Goal: Task Accomplishment & Management: Use online tool/utility

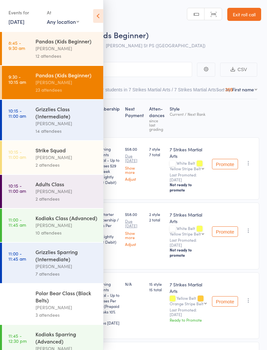
select select "0"
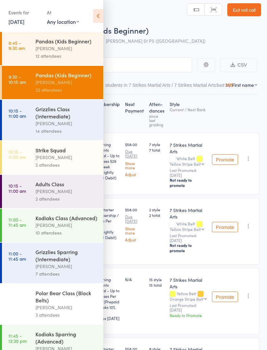
click at [62, 120] on div "Grizzlies Class (Intermediate)" at bounding box center [67, 112] width 62 height 14
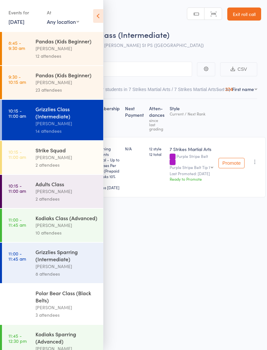
click at [96, 13] on icon at bounding box center [98, 16] width 10 height 14
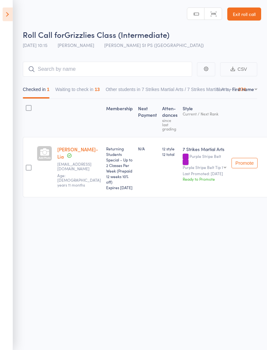
click at [92, 89] on button "Waiting to check in 13" at bounding box center [77, 91] width 45 height 15
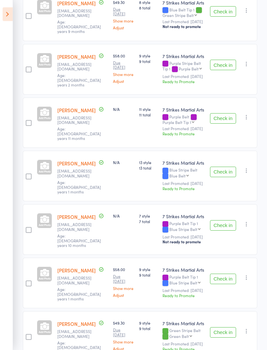
scroll to position [374, 0]
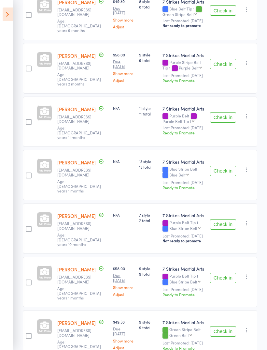
click at [226, 273] on button "Check in" at bounding box center [223, 278] width 26 height 10
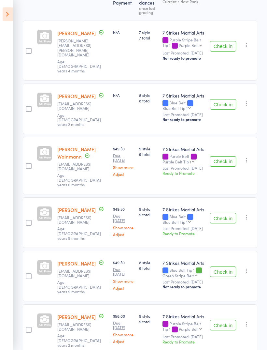
scroll to position [112, 0]
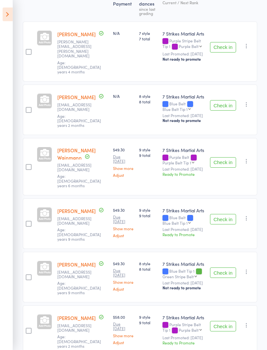
click at [227, 157] on button "Check in" at bounding box center [223, 162] width 26 height 10
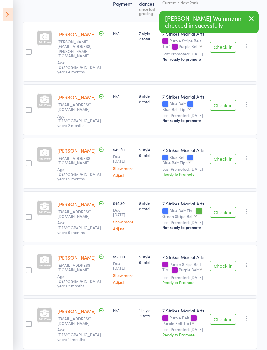
click at [226, 154] on button "Check in" at bounding box center [223, 159] width 26 height 10
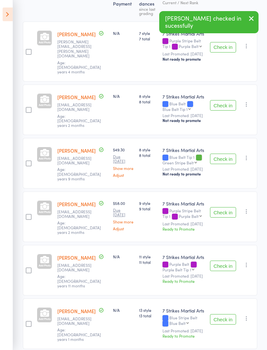
click at [231, 100] on button "Check in" at bounding box center [223, 105] width 26 height 10
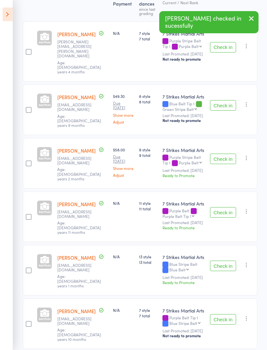
click at [228, 154] on button "Check in" at bounding box center [223, 159] width 26 height 10
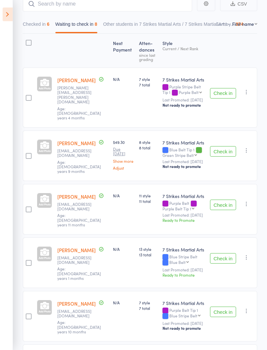
scroll to position [67, 0]
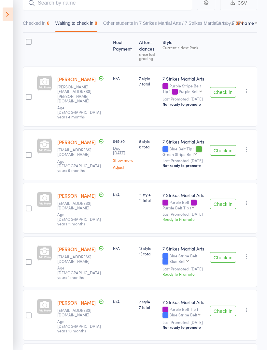
click at [227, 252] on button "Check in" at bounding box center [223, 257] width 26 height 10
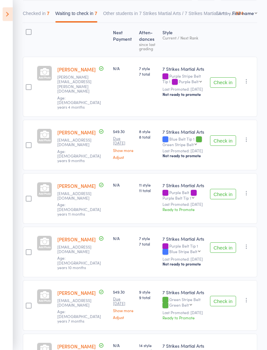
scroll to position [139, 0]
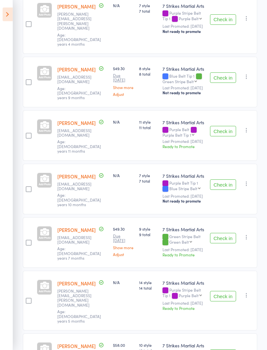
click at [225, 291] on button "Check in" at bounding box center [223, 296] width 26 height 10
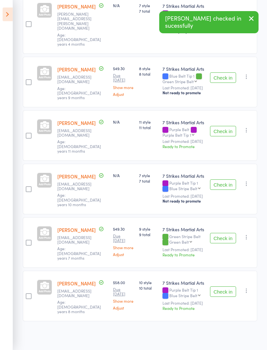
scroll to position [89, 0]
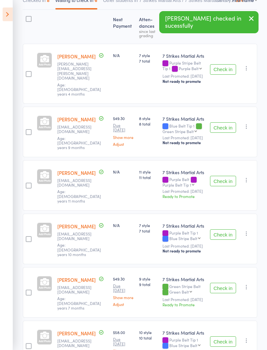
click at [224, 336] on button "Check in" at bounding box center [223, 341] width 26 height 10
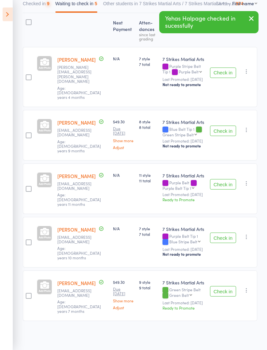
scroll to position [40, 0]
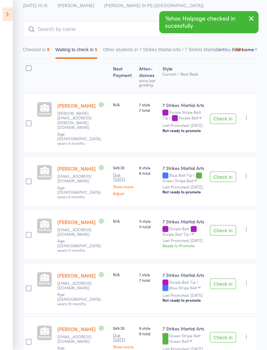
click at [45, 50] on button "Checked in 9" at bounding box center [36, 51] width 27 height 15
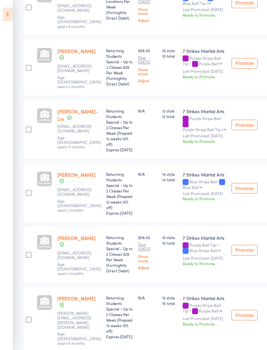
scroll to position [363, 0]
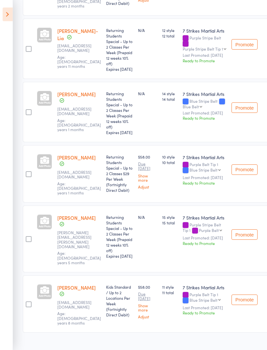
click at [80, 291] on link "[PERSON_NAME]" at bounding box center [76, 287] width 38 height 7
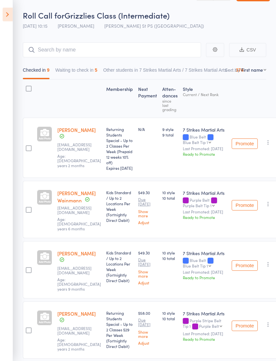
scroll to position [0, 0]
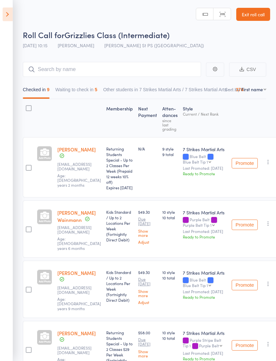
click at [89, 94] on button "Waiting to check in 5" at bounding box center [76, 91] width 42 height 15
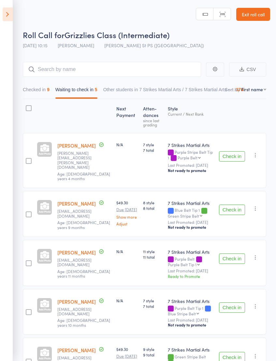
click at [139, 4] on header "Roll Call for Grizzlies Class (Intermediate) 14 Sep 10:15 Daniel Jancek Truscot…" at bounding box center [138, 26] width 276 height 52
click at [234, 254] on button "Check in" at bounding box center [232, 259] width 26 height 10
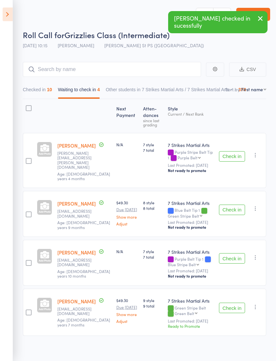
click at [38, 93] on button "Checked in 10" at bounding box center [37, 91] width 29 height 15
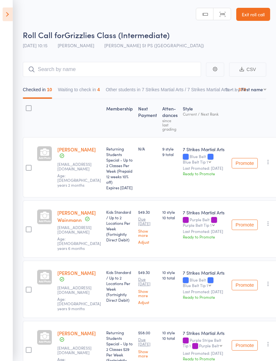
click at [95, 0] on header "Roll Call for Grizzlies Class (Intermediate) 14 Sep 10:15 Daniel Jancek Truscot…" at bounding box center [138, 26] width 276 height 52
click at [91, 88] on button "Waiting to check in 4" at bounding box center [79, 91] width 42 height 15
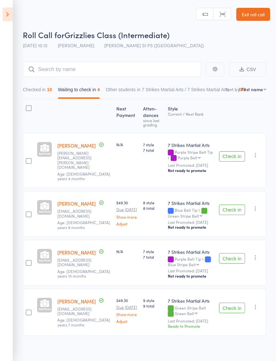
click at [39, 97] on button "Checked in 10" at bounding box center [37, 91] width 29 height 15
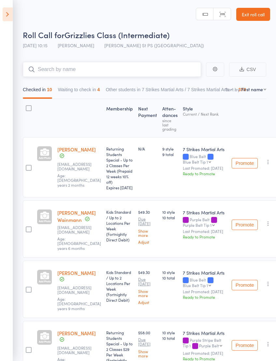
click at [89, 69] on input "search" at bounding box center [112, 69] width 178 height 15
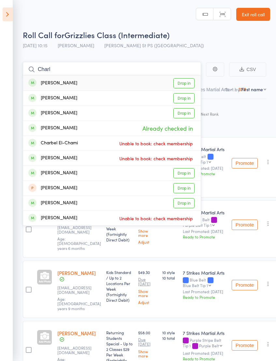
type input "Charl"
click at [188, 83] on link "Drop in" at bounding box center [184, 83] width 21 height 10
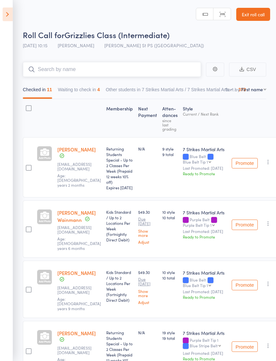
click at [94, 93] on button "Waiting to check in 4" at bounding box center [79, 91] width 42 height 15
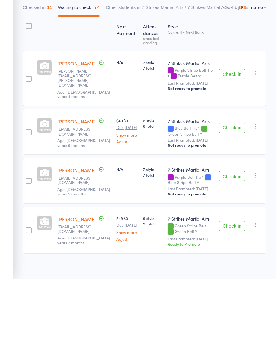
click at [237, 253] on button "Check in" at bounding box center [232, 258] width 26 height 10
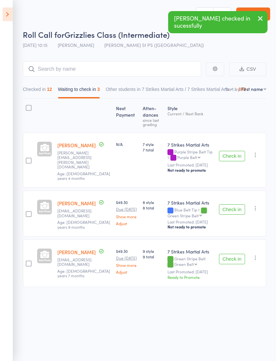
click at [254, 255] on icon "button" at bounding box center [255, 258] width 7 height 7
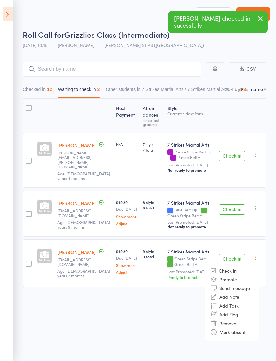
click at [234, 319] on li "Remove" at bounding box center [232, 323] width 54 height 9
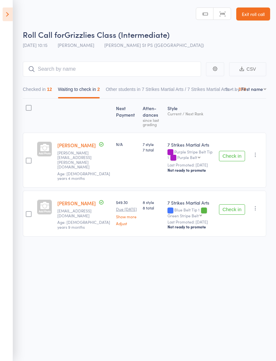
click at [230, 151] on button "Check in" at bounding box center [232, 156] width 26 height 10
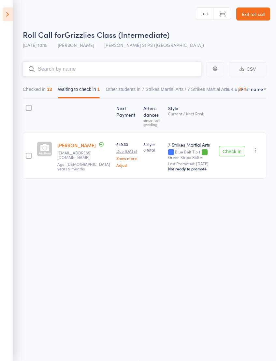
click at [90, 68] on input "search" at bounding box center [112, 69] width 178 height 15
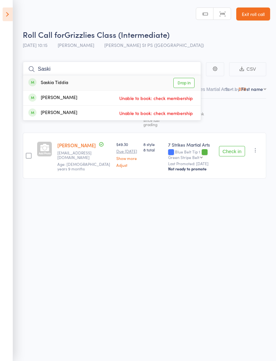
type input "Saski"
click at [186, 82] on link "Drop in" at bounding box center [184, 83] width 21 height 10
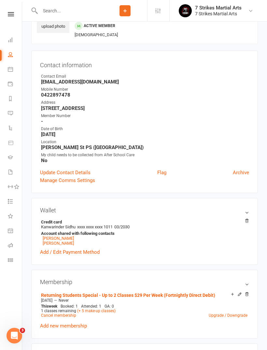
click at [9, 16] on icon at bounding box center [11, 14] width 6 height 4
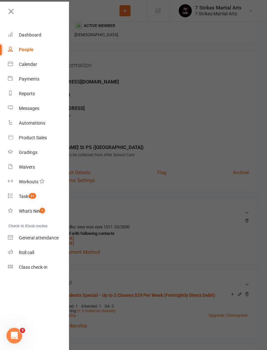
click at [40, 252] on link "Roll call" at bounding box center [39, 252] width 62 height 15
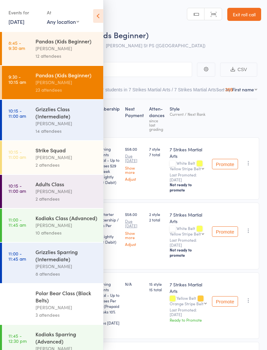
click at [68, 159] on div "Daniel Jancek" at bounding box center [67, 158] width 62 height 8
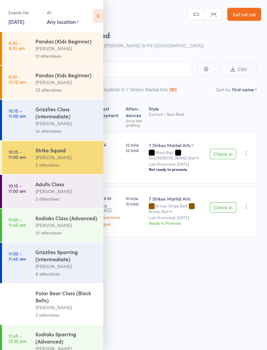
click at [96, 19] on icon at bounding box center [98, 16] width 10 height 14
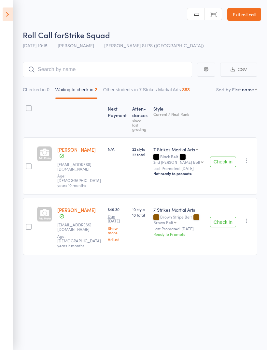
click at [229, 217] on button "Check in" at bounding box center [223, 222] width 26 height 10
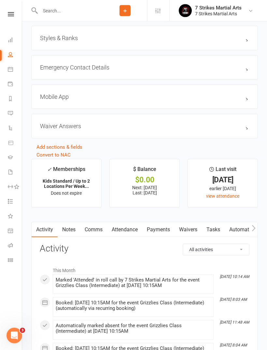
click at [134, 234] on link "Attendance" at bounding box center [124, 229] width 35 height 15
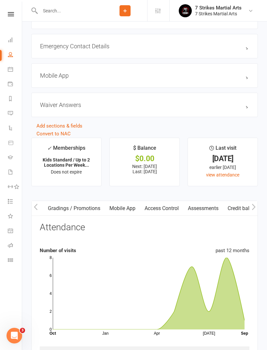
scroll to position [0, 233]
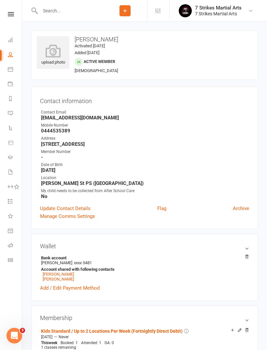
scroll to position [563, 0]
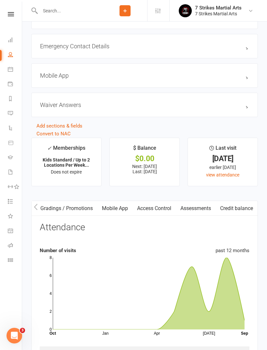
click at [88, 0] on div at bounding box center [67, 10] width 72 height 21
click at [91, 1] on div at bounding box center [67, 10] width 72 height 21
click at [17, 15] on link at bounding box center [10, 14] width 23 height 4
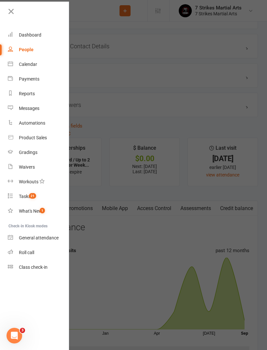
click at [44, 136] on div "Product Sales" at bounding box center [33, 137] width 28 height 5
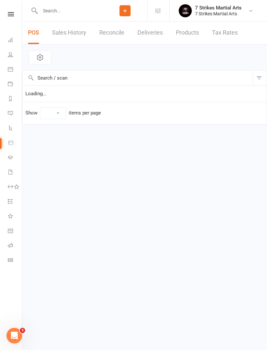
select select "100"
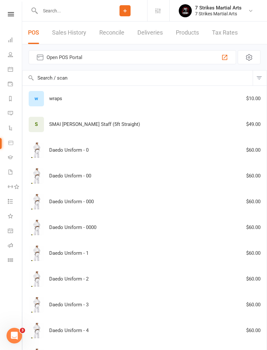
click at [195, 36] on link "Products" at bounding box center [187, 33] width 23 height 23
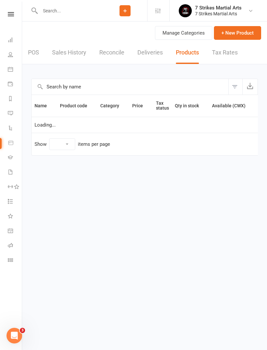
select select "100"
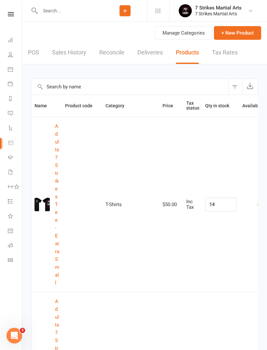
click at [37, 54] on link "POS" at bounding box center [33, 52] width 11 height 23
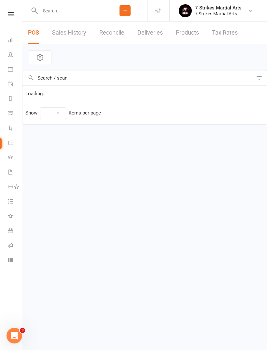
select select "100"
click at [223, 58] on icon "button" at bounding box center [225, 57] width 8 height 8
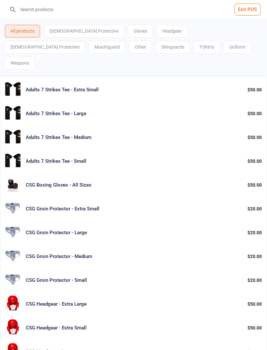
click at [129, 45] on div "Other" at bounding box center [140, 47] width 23 height 13
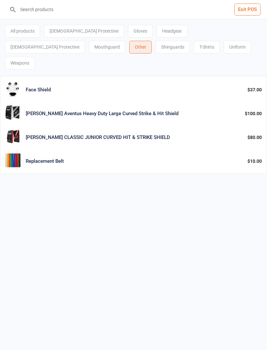
click at [252, 13] on button "Exit POS" at bounding box center [248, 10] width 26 height 12
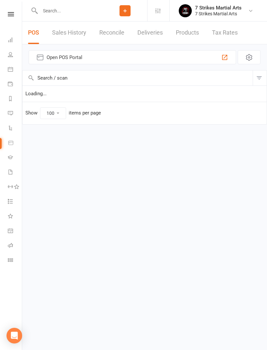
select select "100"
